Goal: Information Seeking & Learning: Learn about a topic

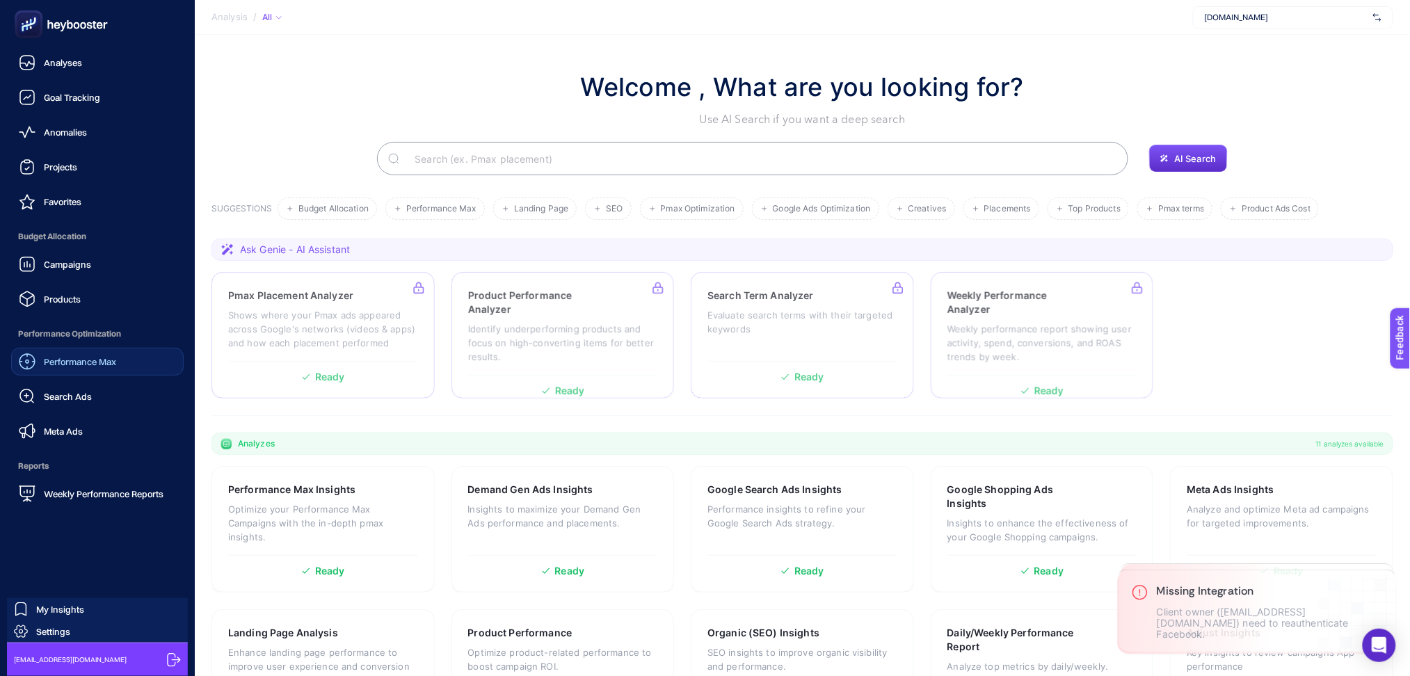
click at [90, 363] on span "Performance Max" at bounding box center [80, 361] width 72 height 11
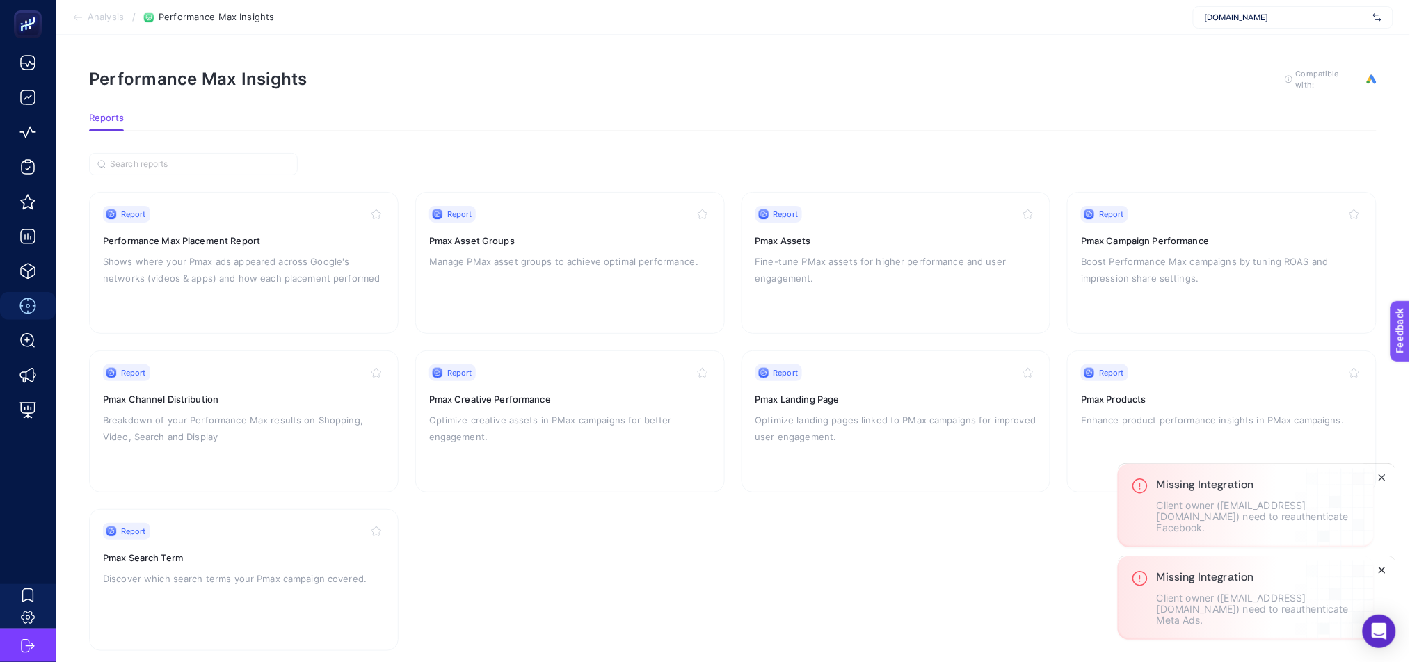
click at [1387, 572] on icon "Close" at bounding box center [1381, 570] width 11 height 11
click at [1380, 567] on icon "Close" at bounding box center [1381, 570] width 11 height 11
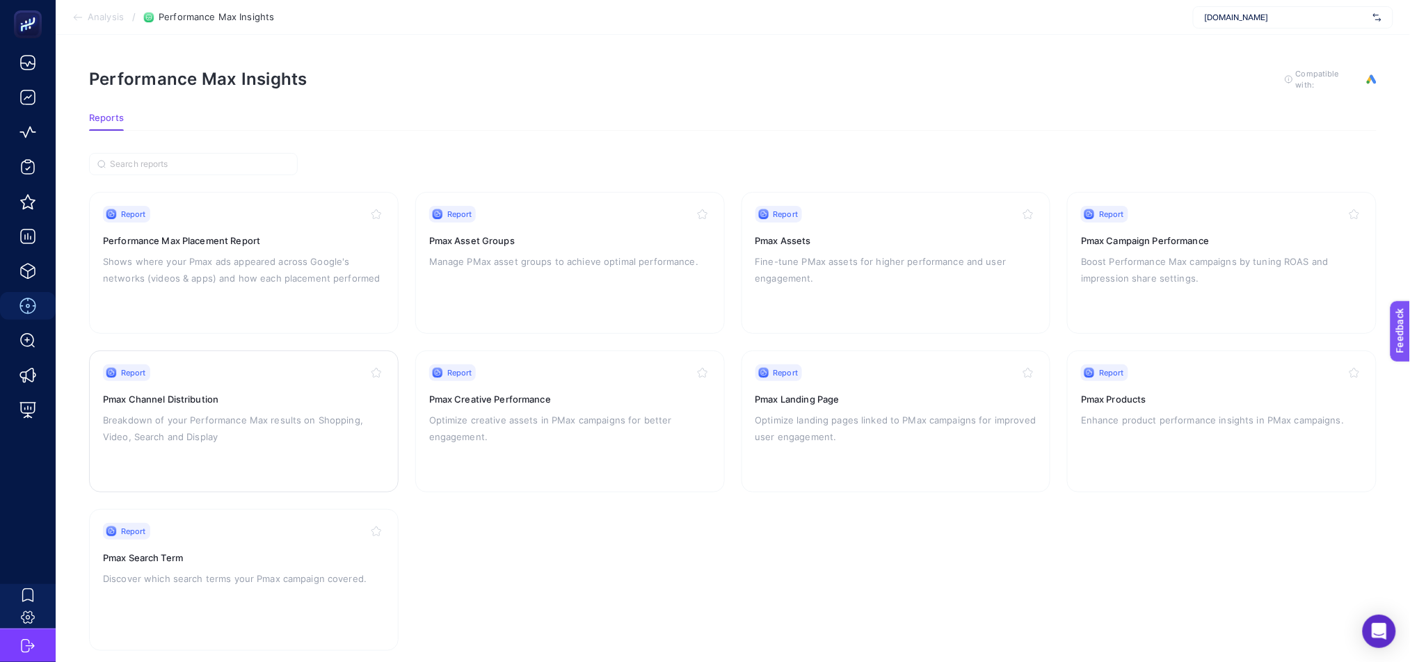
click at [220, 433] on p "Breakdown of your Performance Max results on Shopping, Video, Search and Display" at bounding box center [244, 428] width 282 height 33
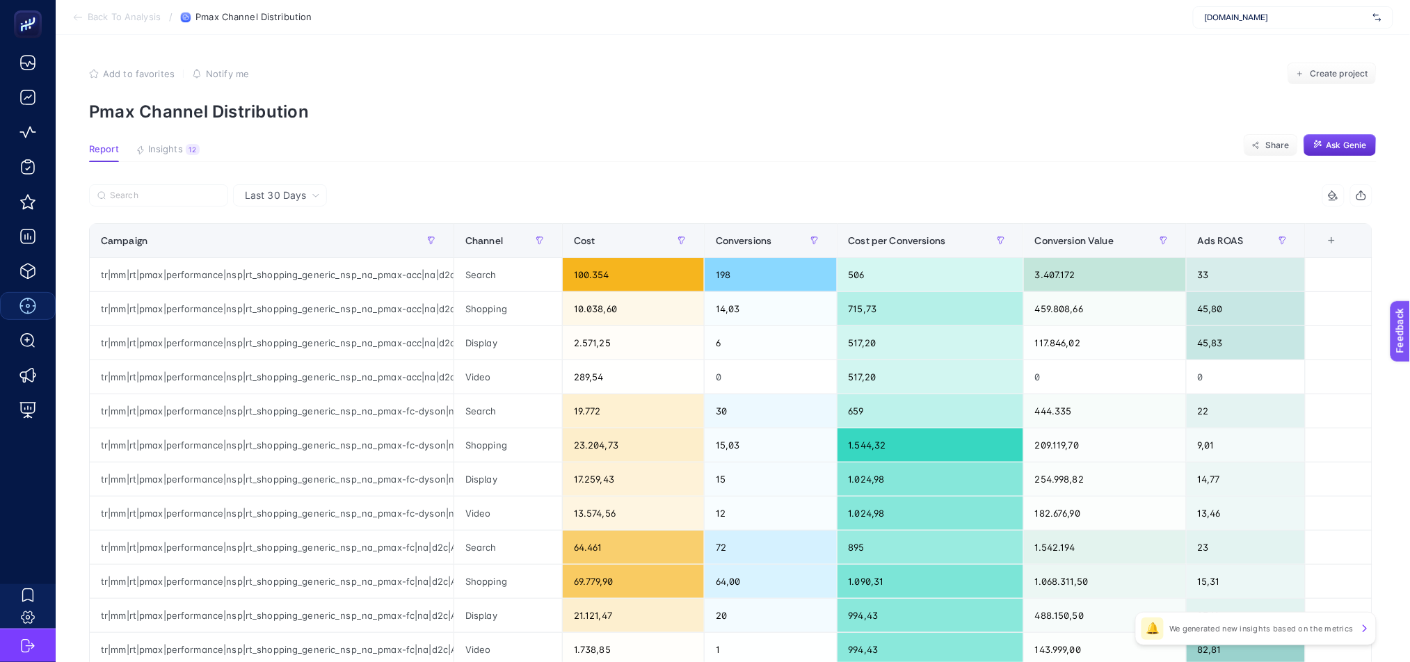
click at [297, 193] on span "Last 30 Days" at bounding box center [275, 195] width 61 height 14
click at [293, 245] on li "Last 7 Days" at bounding box center [280, 249] width 86 height 25
